Goal: Task Accomplishment & Management: Use online tool/utility

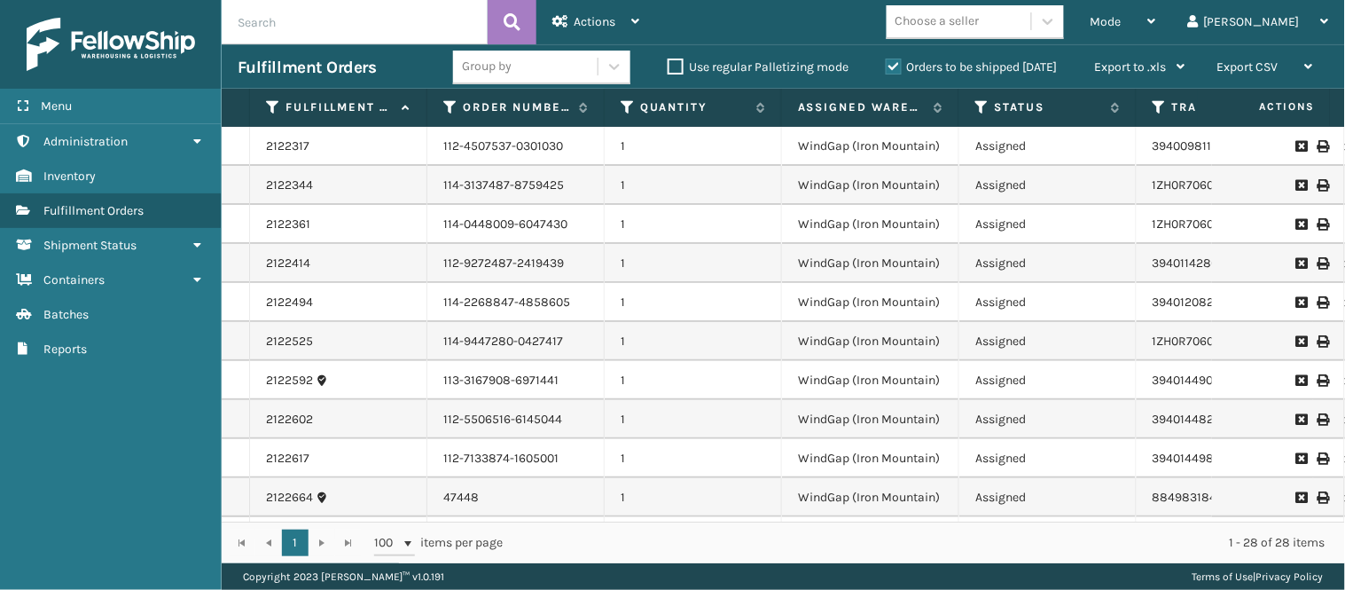
click at [636, 223] on td "1" at bounding box center [693, 224] width 177 height 39
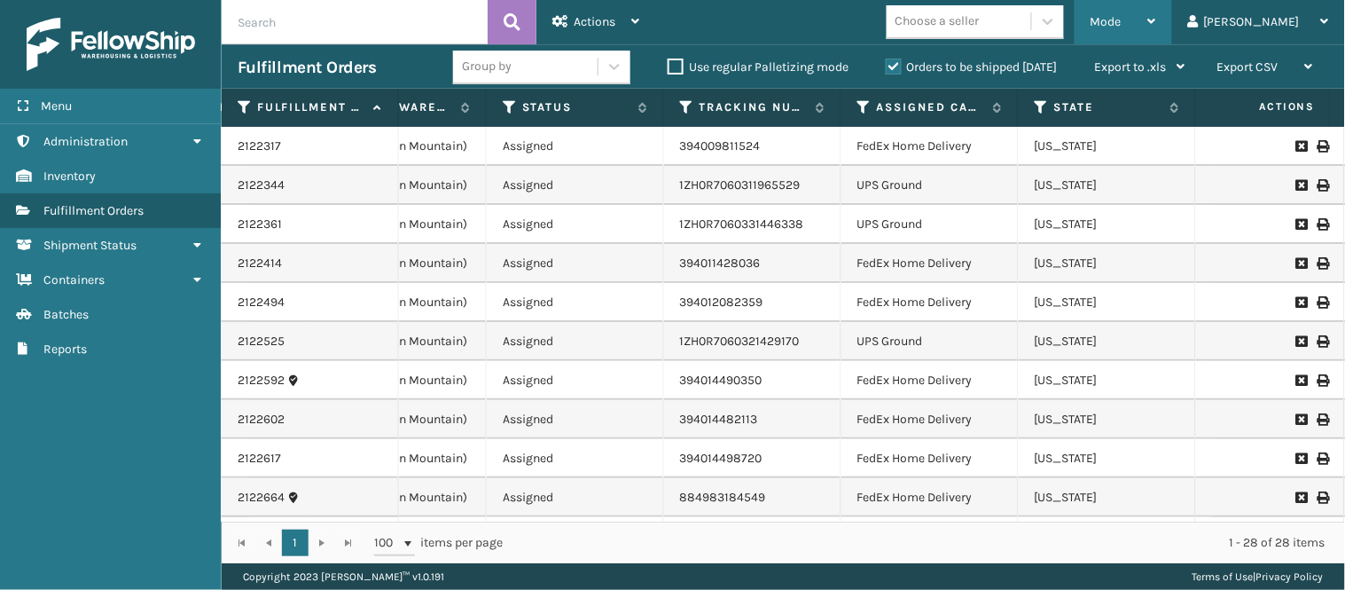
click at [1156, 3] on div "Mode" at bounding box center [1123, 22] width 66 height 44
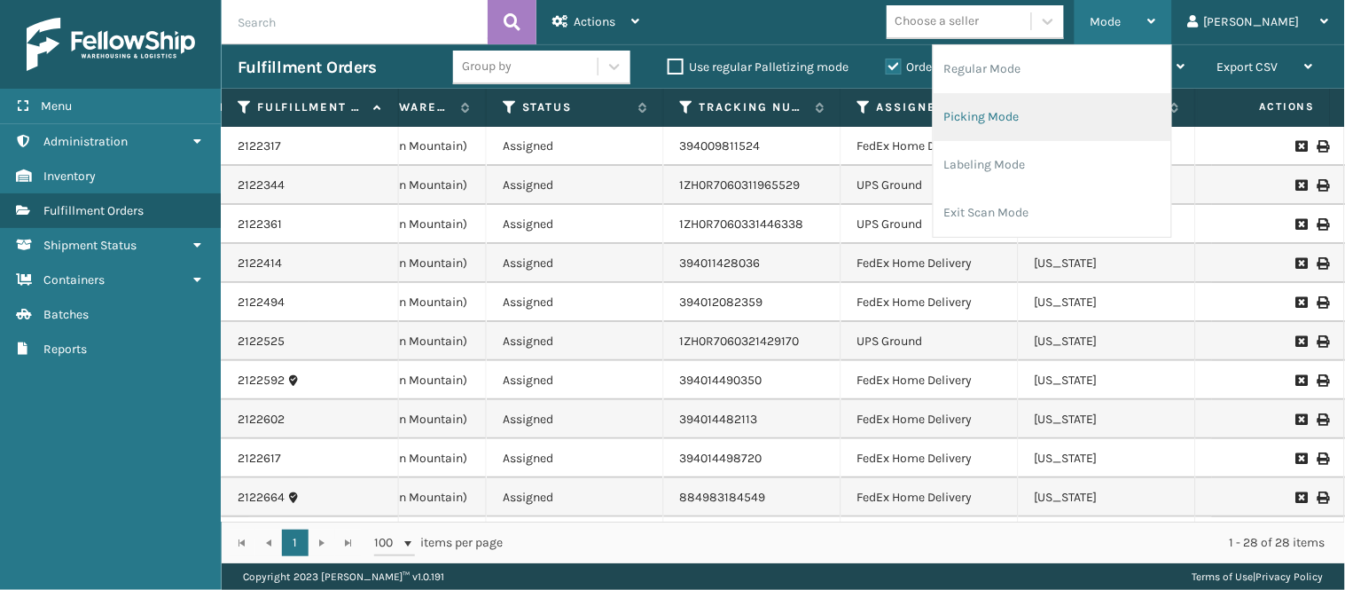
click at [1075, 113] on li "Picking Mode" at bounding box center [1053, 117] width 238 height 48
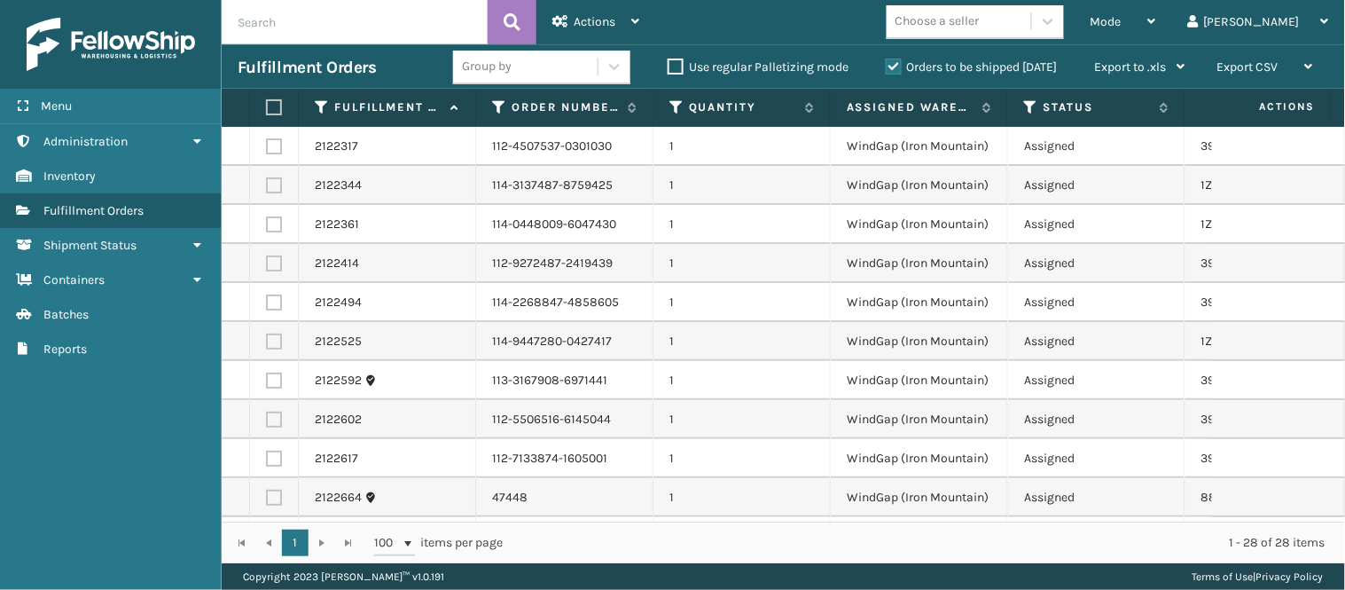
click at [542, 231] on td "114-0448009-6047430" at bounding box center [564, 224] width 177 height 39
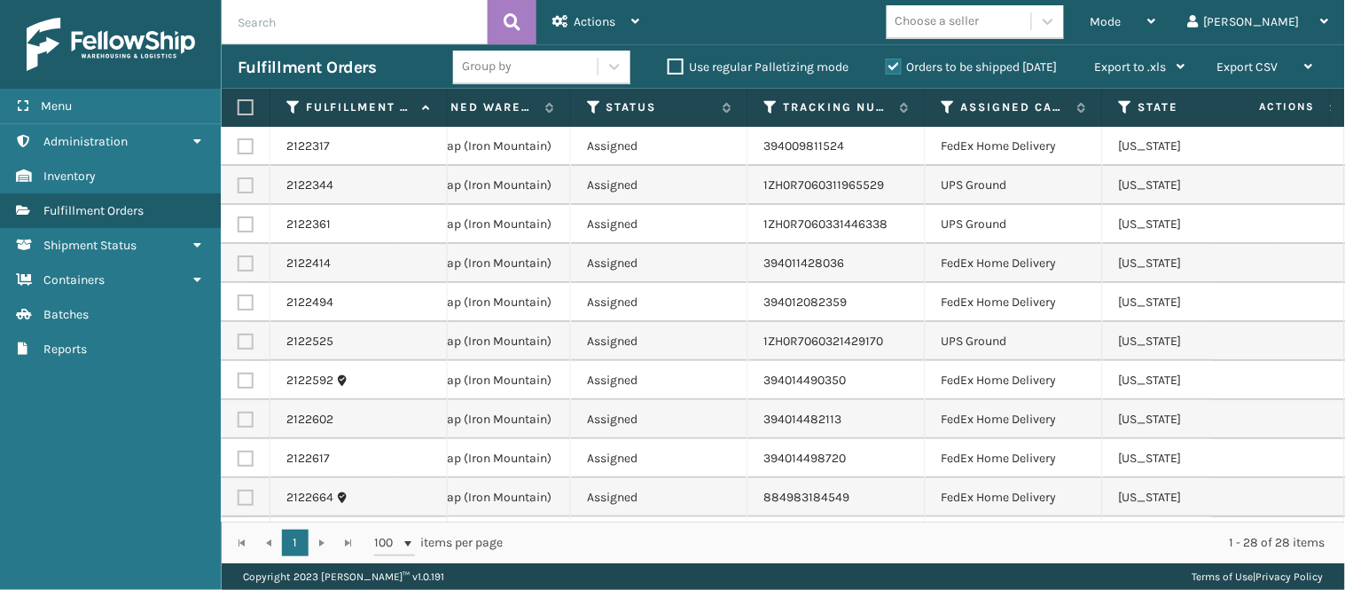
scroll to position [0, 473]
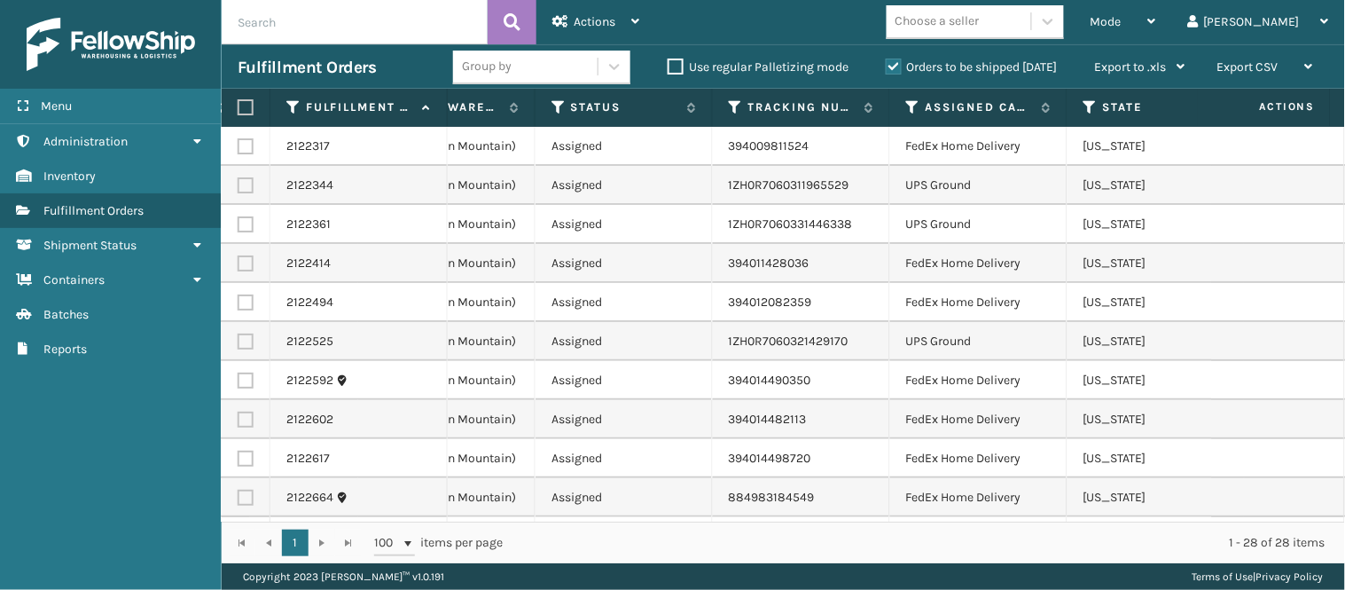
click at [244, 182] on label at bounding box center [246, 185] width 16 height 16
click at [238, 182] on input "checkbox" at bounding box center [238, 183] width 1 height 12
checkbox input "true"
click at [241, 222] on label at bounding box center [246, 224] width 16 height 16
click at [238, 222] on input "checkbox" at bounding box center [238, 222] width 1 height 12
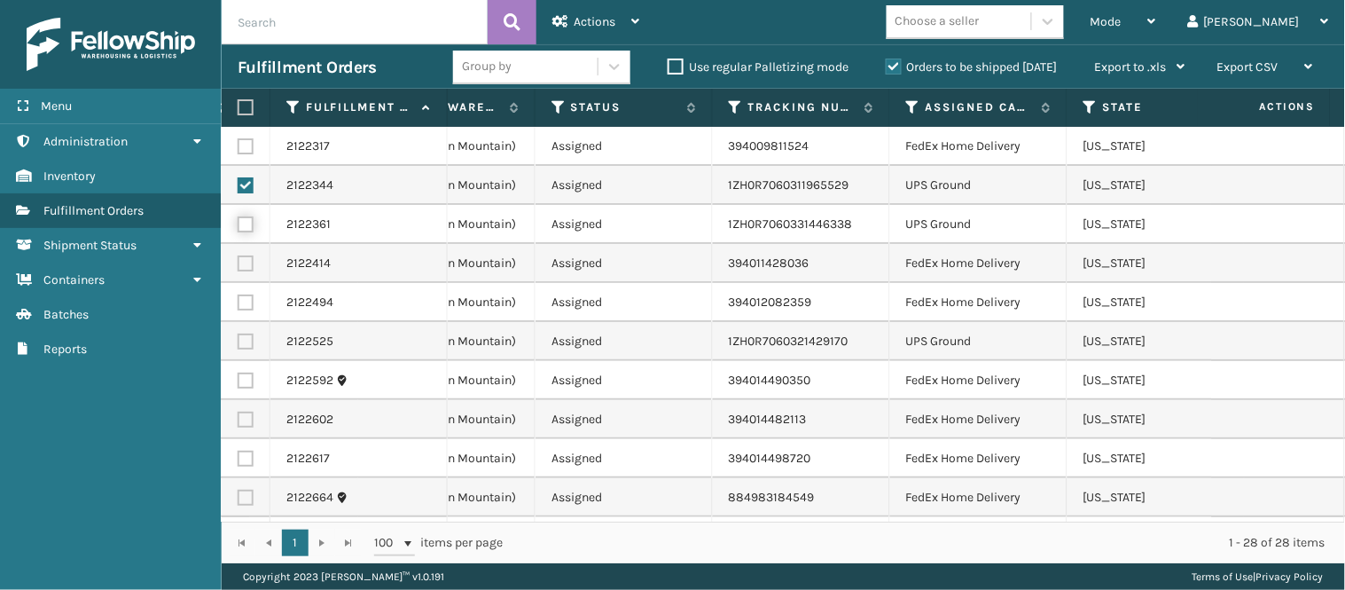
checkbox input "true"
click at [246, 340] on label at bounding box center [246, 341] width 16 height 16
click at [238, 340] on input "checkbox" at bounding box center [238, 339] width 1 height 12
checkbox input "true"
click at [742, 402] on td "394014482113" at bounding box center [801, 419] width 177 height 39
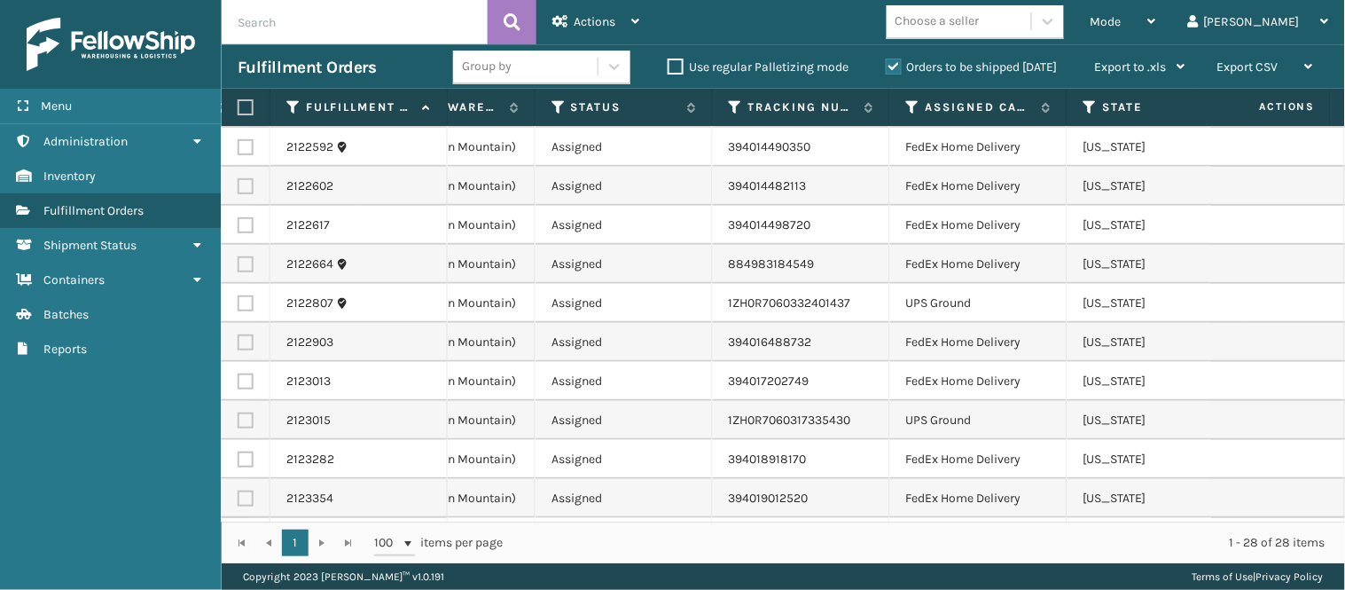
scroll to position [236, 473]
click at [244, 295] on label at bounding box center [246, 301] width 16 height 16
click at [238, 295] on input "checkbox" at bounding box center [238, 299] width 1 height 12
checkbox input "true"
click at [239, 414] on label at bounding box center [246, 418] width 16 height 16
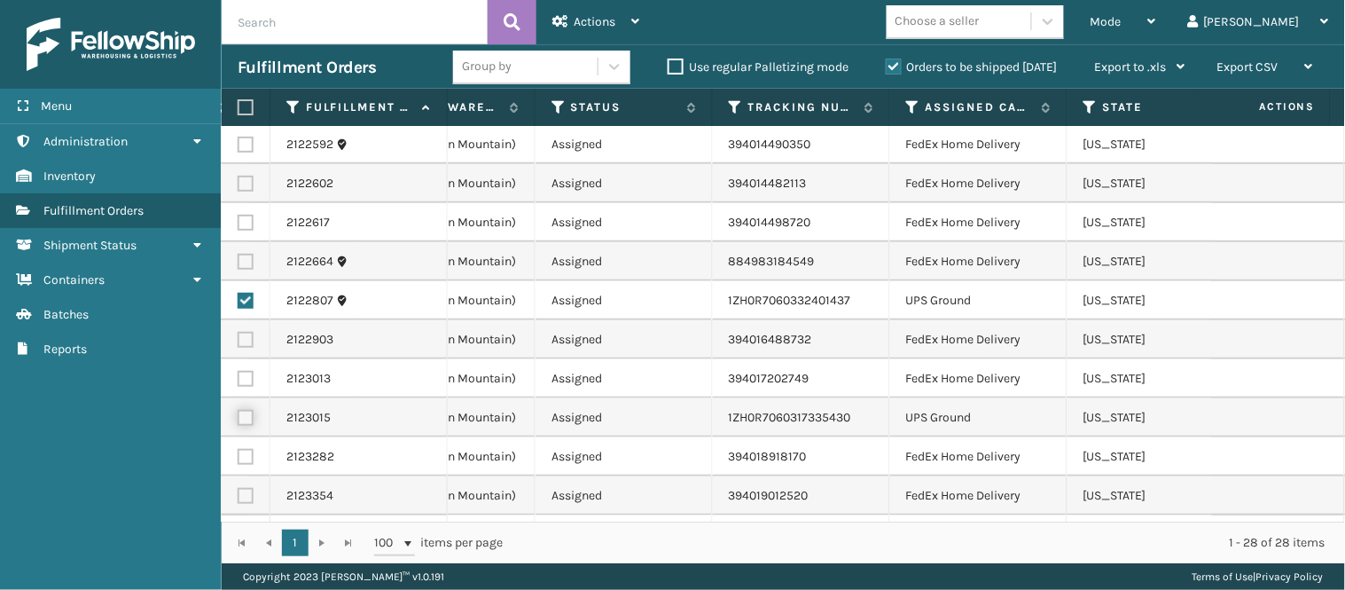
click at [238, 414] on input "checkbox" at bounding box center [238, 416] width 1 height 12
checkbox input "true"
click at [511, 405] on td "WindGap (Iron Mountain)" at bounding box center [446, 417] width 177 height 39
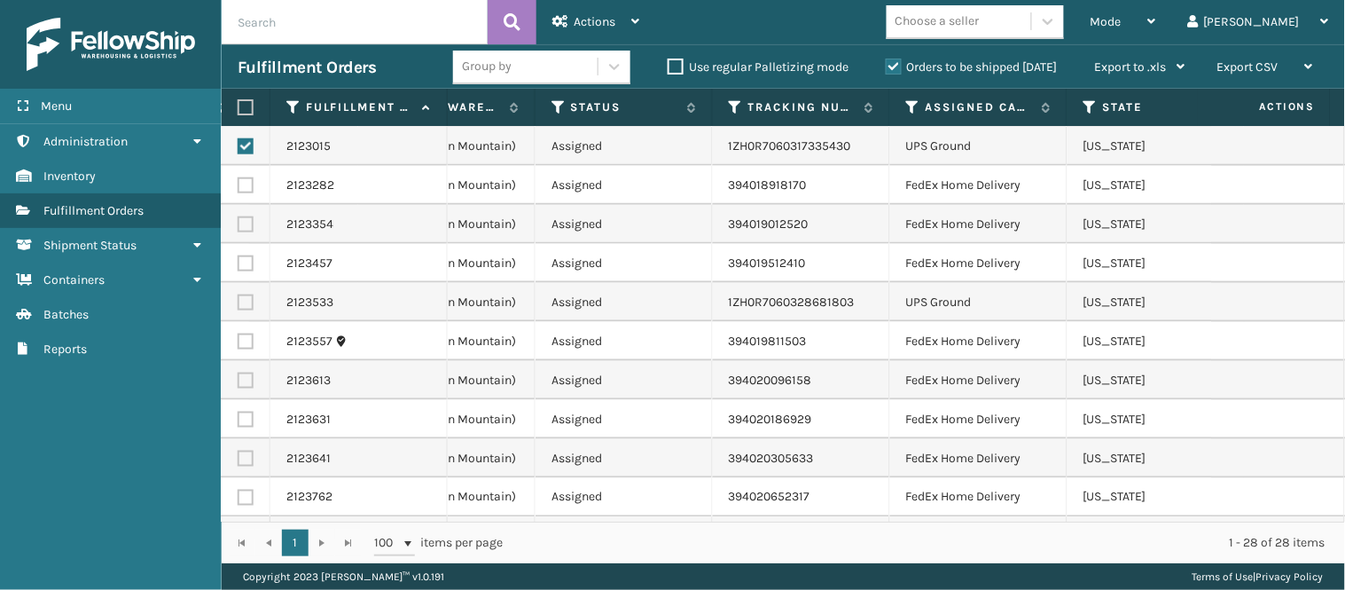
scroll to position [512, 473]
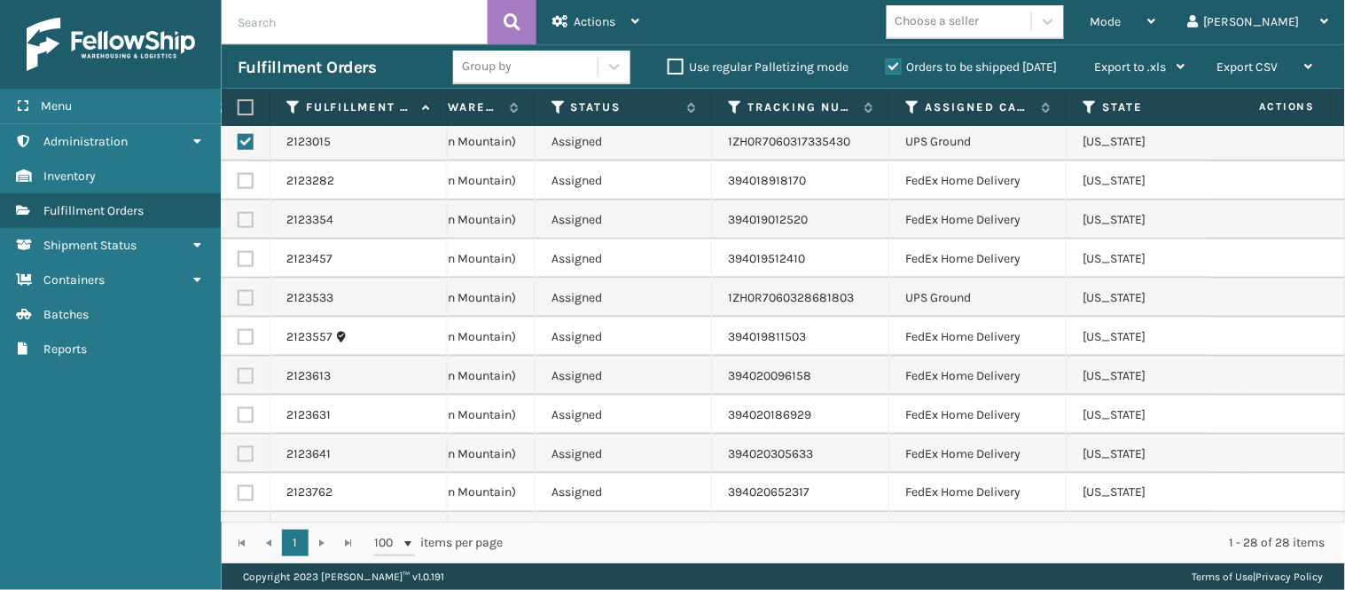
click at [245, 298] on label at bounding box center [246, 298] width 16 height 16
click at [238, 298] on input "checkbox" at bounding box center [238, 296] width 1 height 12
checkbox input "true"
click at [415, 313] on td "2123533" at bounding box center [358, 297] width 177 height 39
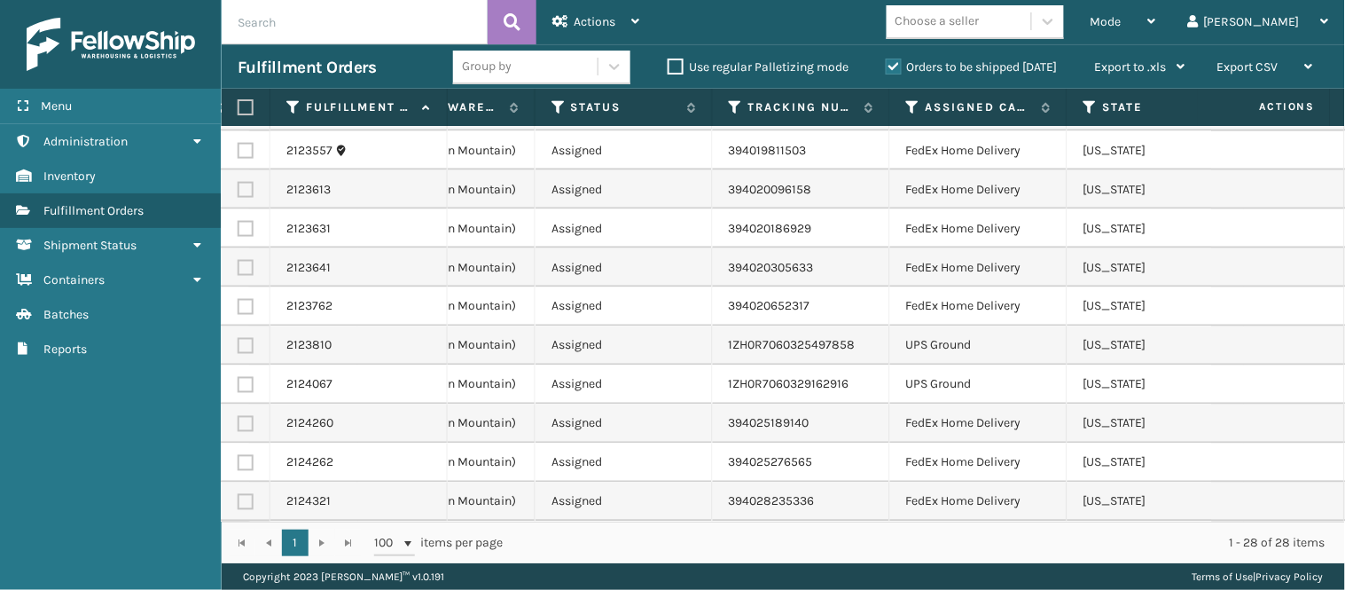
scroll to position [711, 473]
click at [242, 338] on label at bounding box center [246, 346] width 16 height 16
click at [238, 338] on input "checkbox" at bounding box center [238, 344] width 1 height 12
checkbox input "true"
click at [243, 377] on label at bounding box center [246, 385] width 16 height 16
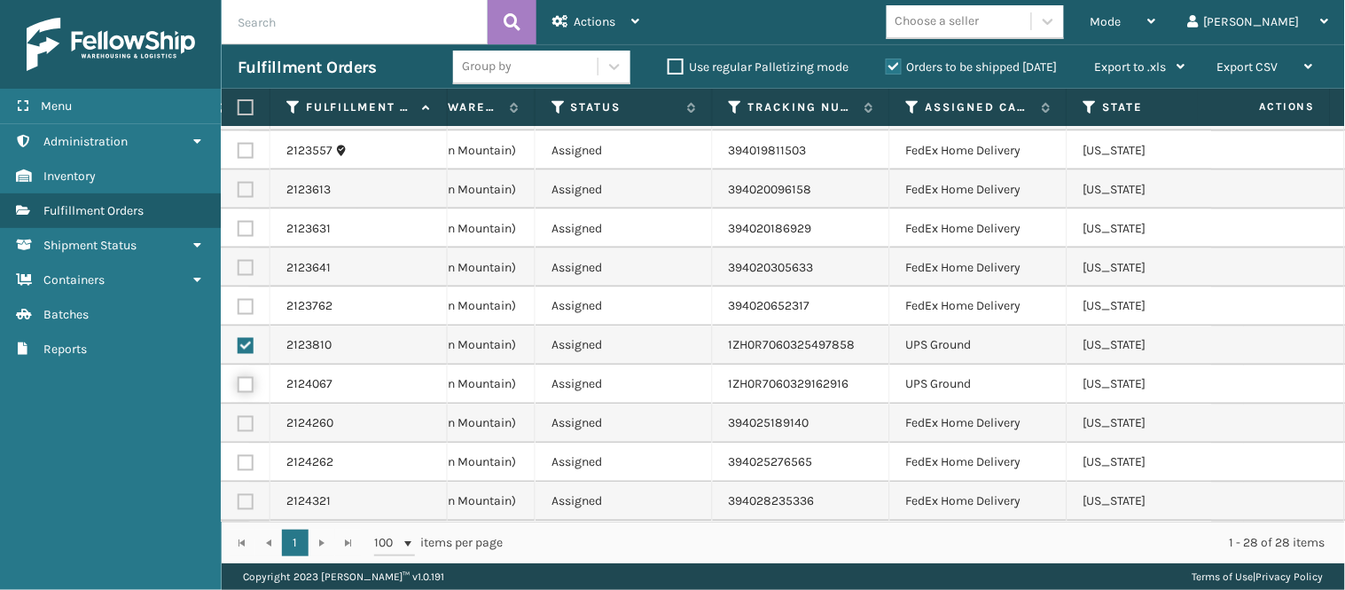
click at [238, 377] on input "checkbox" at bounding box center [238, 383] width 1 height 12
checkbox input "true"
click at [582, 404] on td "Assigned" at bounding box center [623, 423] width 177 height 39
click at [606, 5] on div "Actions" at bounding box center [595, 22] width 87 height 44
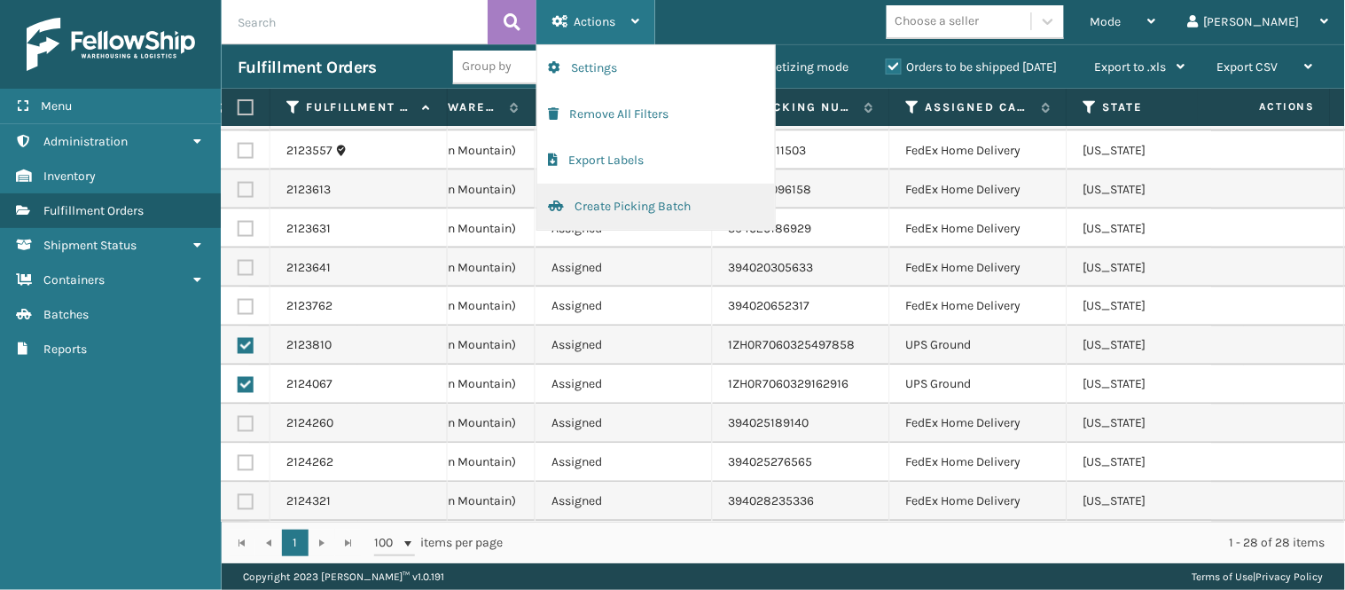
click at [614, 206] on button "Create Picking Batch" at bounding box center [656, 207] width 238 height 46
